Goal: Find specific page/section: Find specific page/section

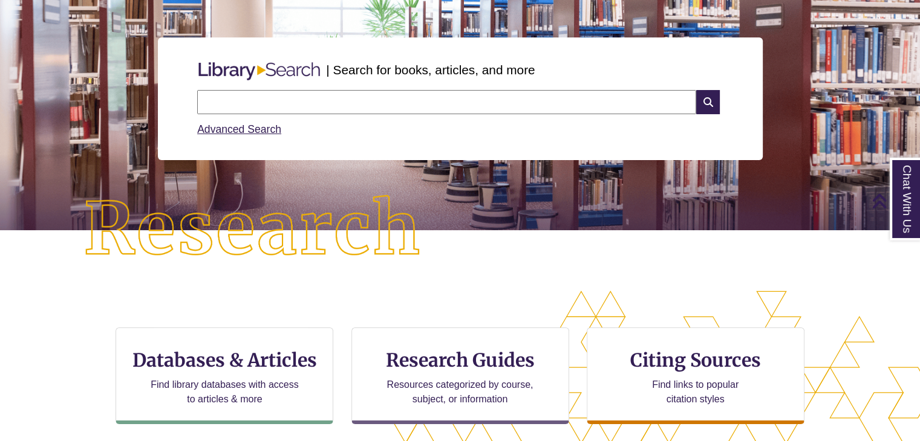
scroll to position [119, 0]
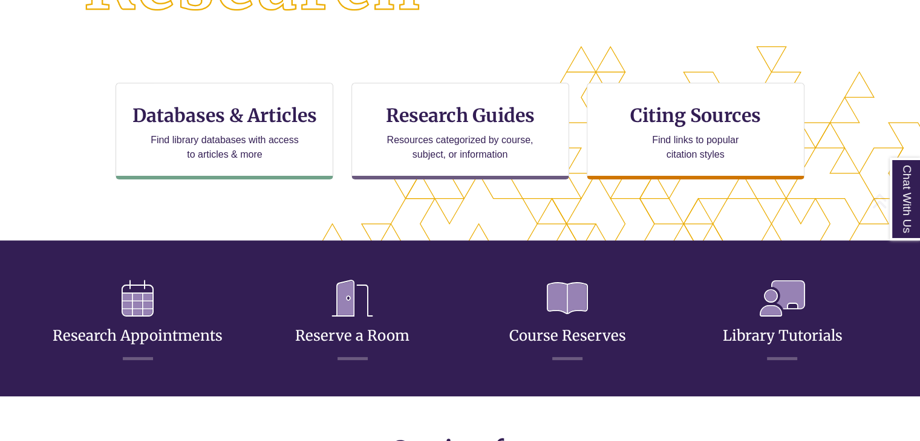
scroll to position [365, 0]
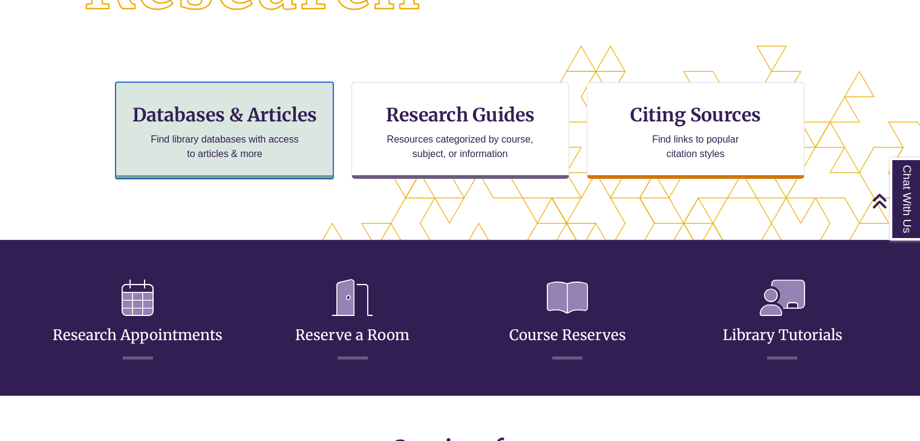
click at [307, 145] on div "Databases & Articles Find library databases with access to articles & more" at bounding box center [224, 130] width 218 height 97
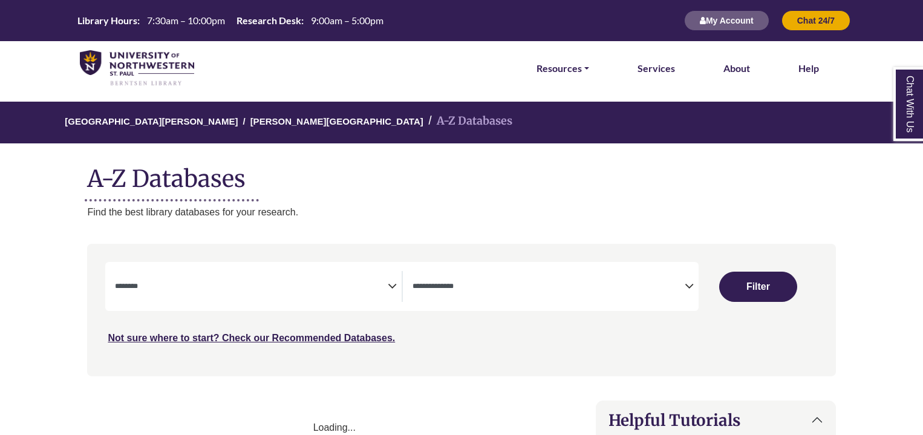
select select "Database Subject Filter"
select select "Database Types Filter"
select select "Database Subject Filter"
select select "Database Types Filter"
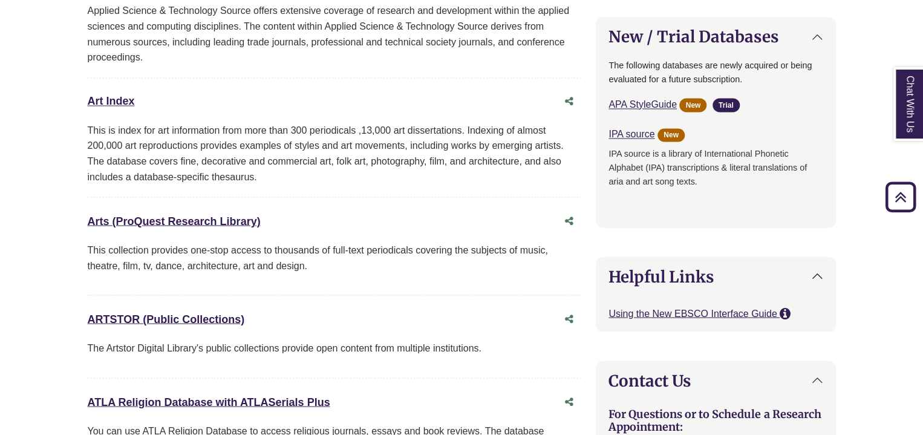
scroll to position [943, 0]
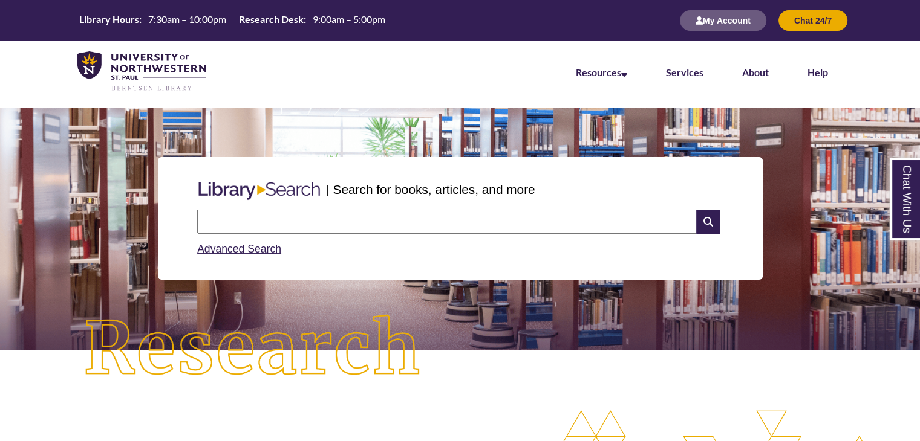
click at [250, 229] on input "text" at bounding box center [446, 222] width 499 height 24
